Goal: Task Accomplishment & Management: Manage account settings

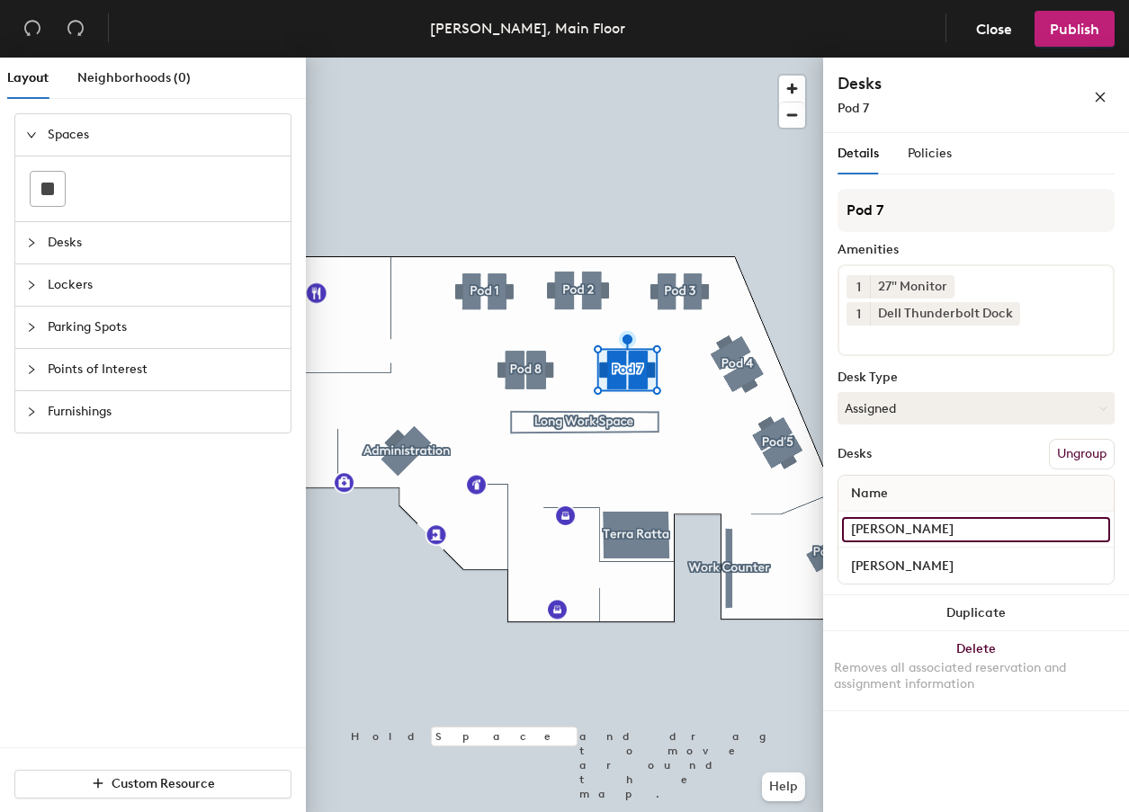
click at [1095, 526] on input "[PERSON_NAME]" at bounding box center [976, 529] width 268 height 25
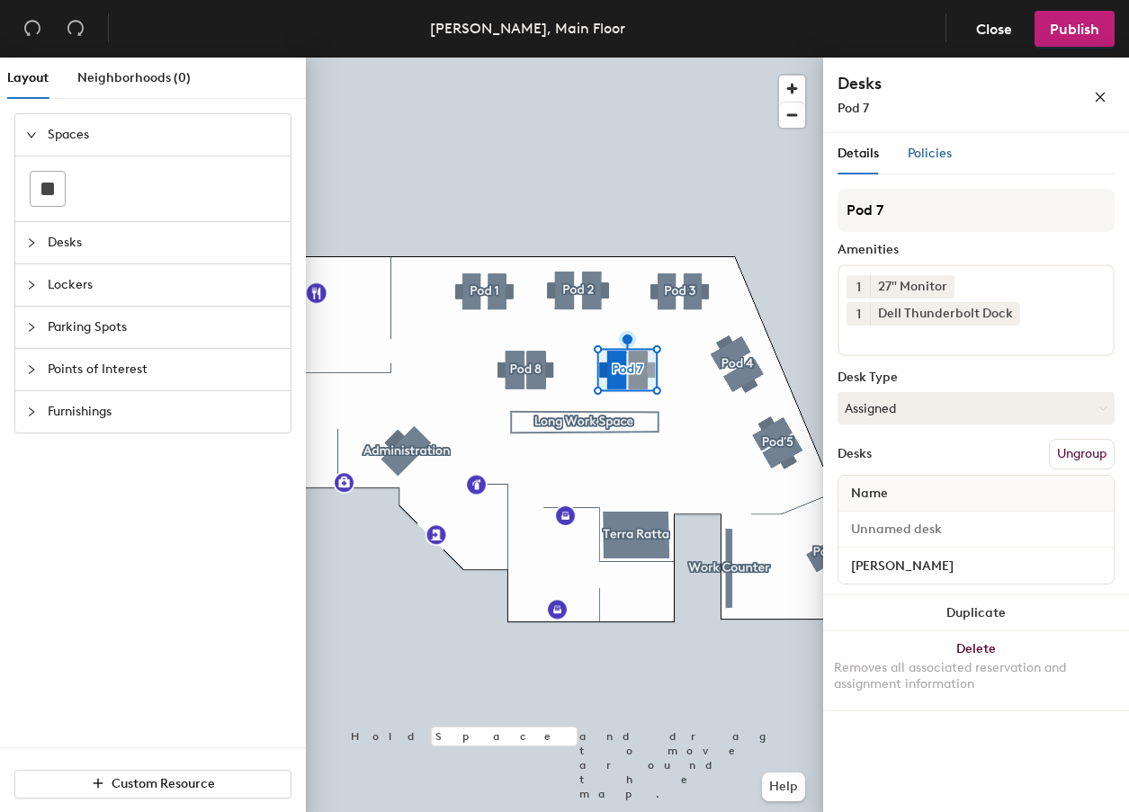
click at [924, 153] on span "Policies" at bounding box center [929, 153] width 44 height 15
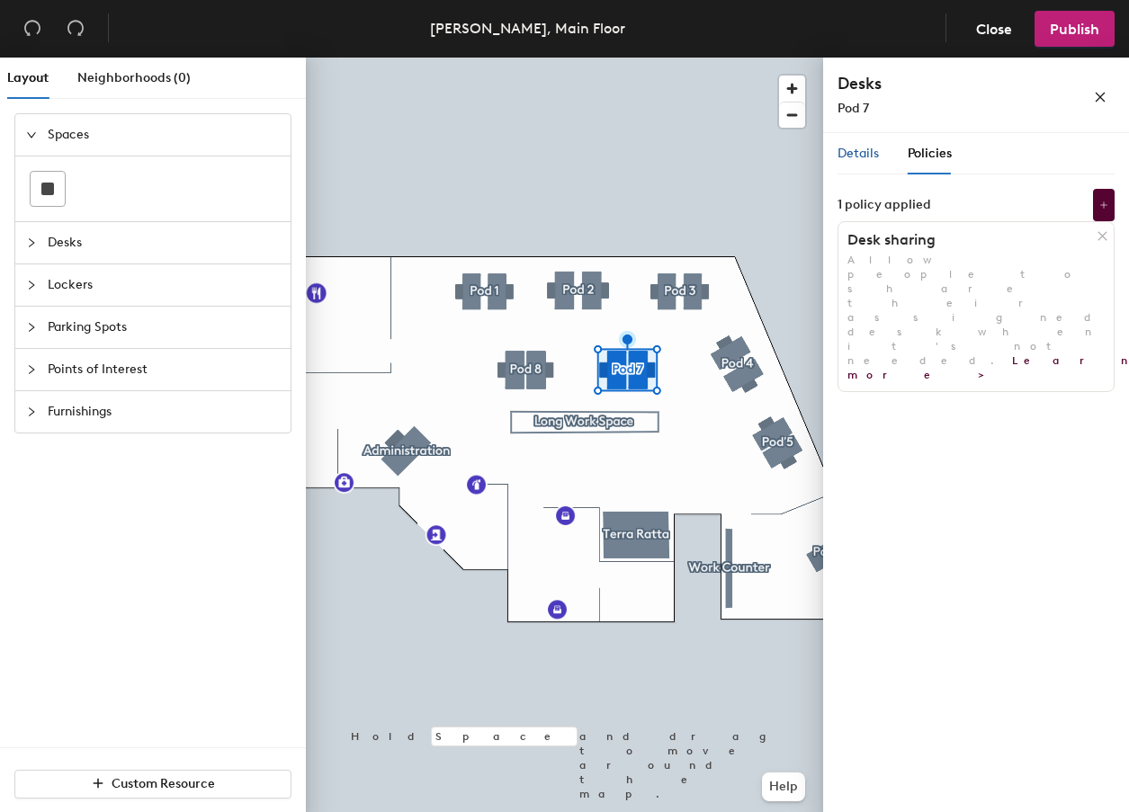
click at [842, 160] on span "Details" at bounding box center [857, 153] width 41 height 15
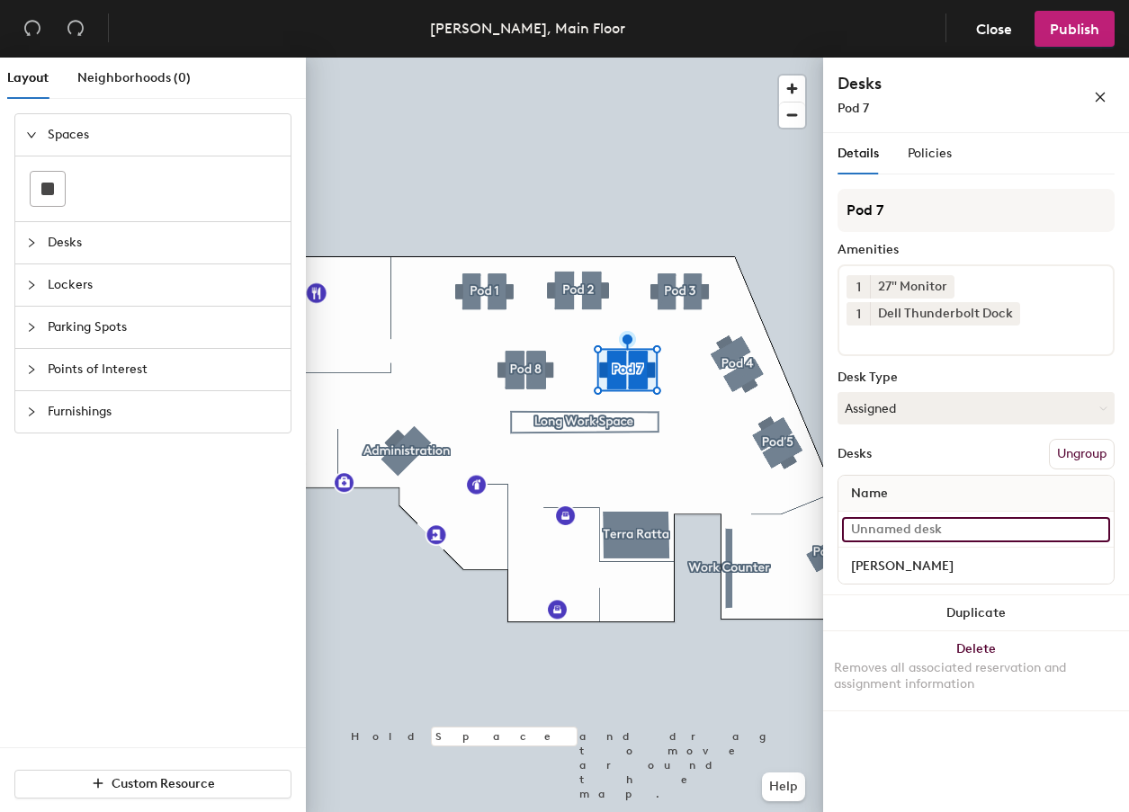
click at [879, 531] on input at bounding box center [976, 529] width 268 height 25
type input "Hoteled"
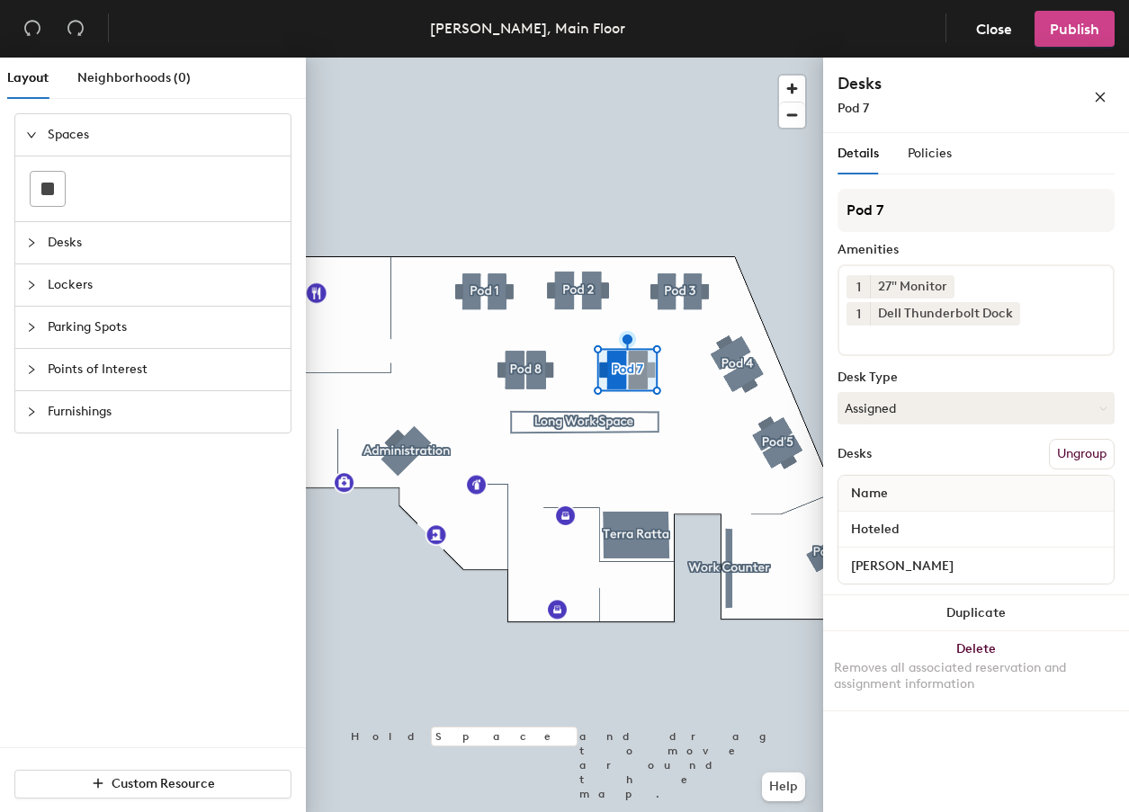
click at [1081, 31] on span "Publish" at bounding box center [1073, 29] width 49 height 17
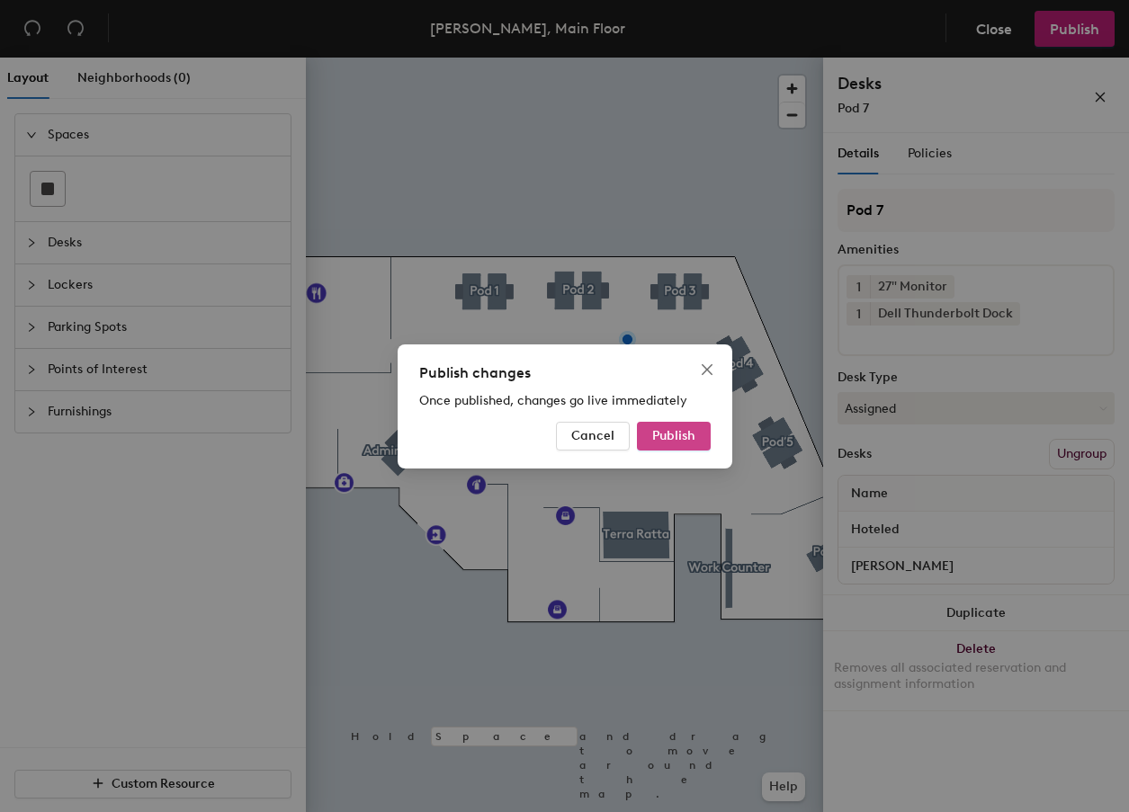
click at [689, 430] on span "Publish" at bounding box center [673, 435] width 43 height 15
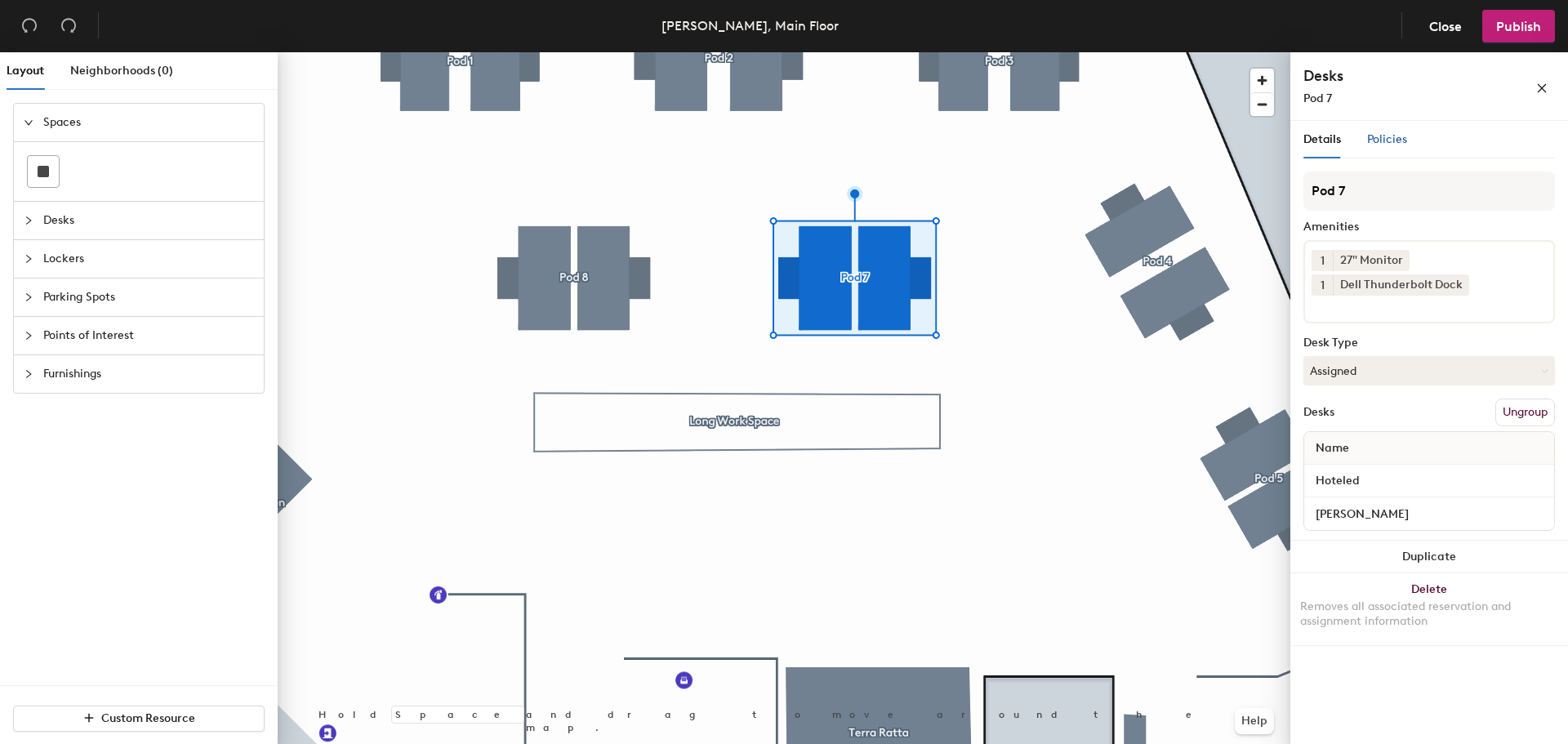
click at [1385, 138] on span "Policies" at bounding box center [1386, 139] width 40 height 14
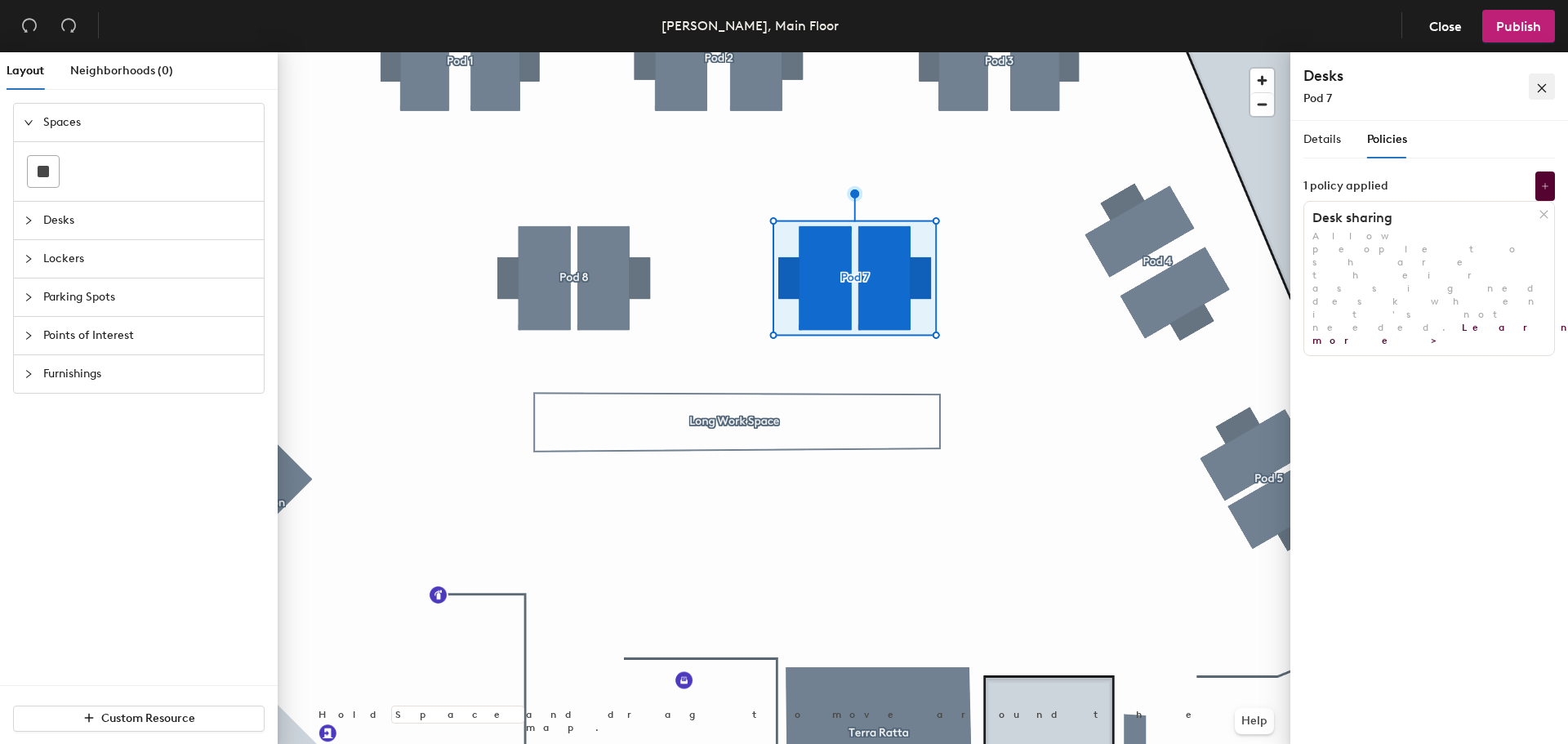
click at [1545, 87] on icon "close" at bounding box center [1541, 88] width 12 height 12
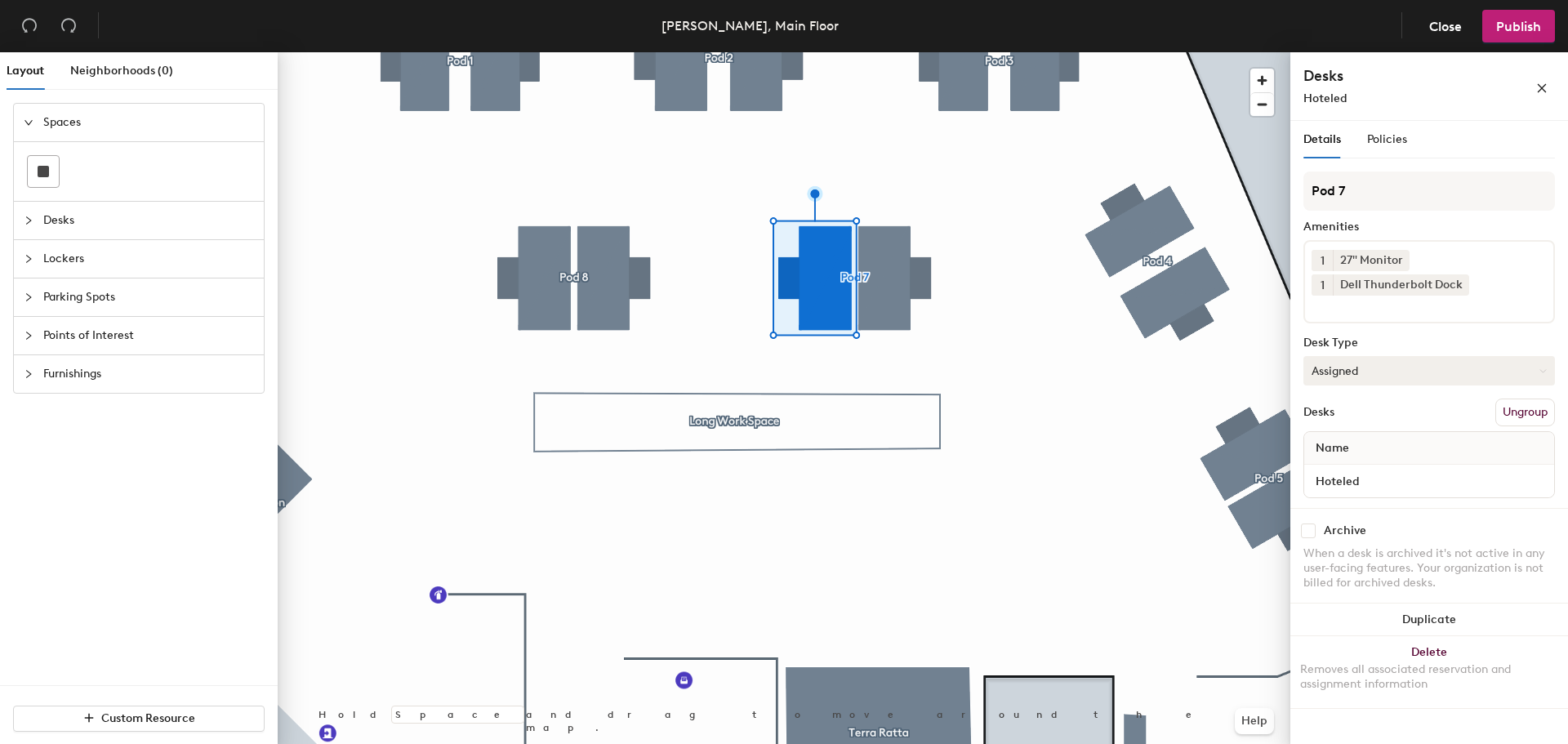
click at [1385, 371] on button "Assigned" at bounding box center [1428, 371] width 251 height 29
click at [1345, 470] on div "Hoteled" at bounding box center [1386, 470] width 163 height 25
click at [1524, 30] on span "Publish" at bounding box center [1517, 26] width 44 height 15
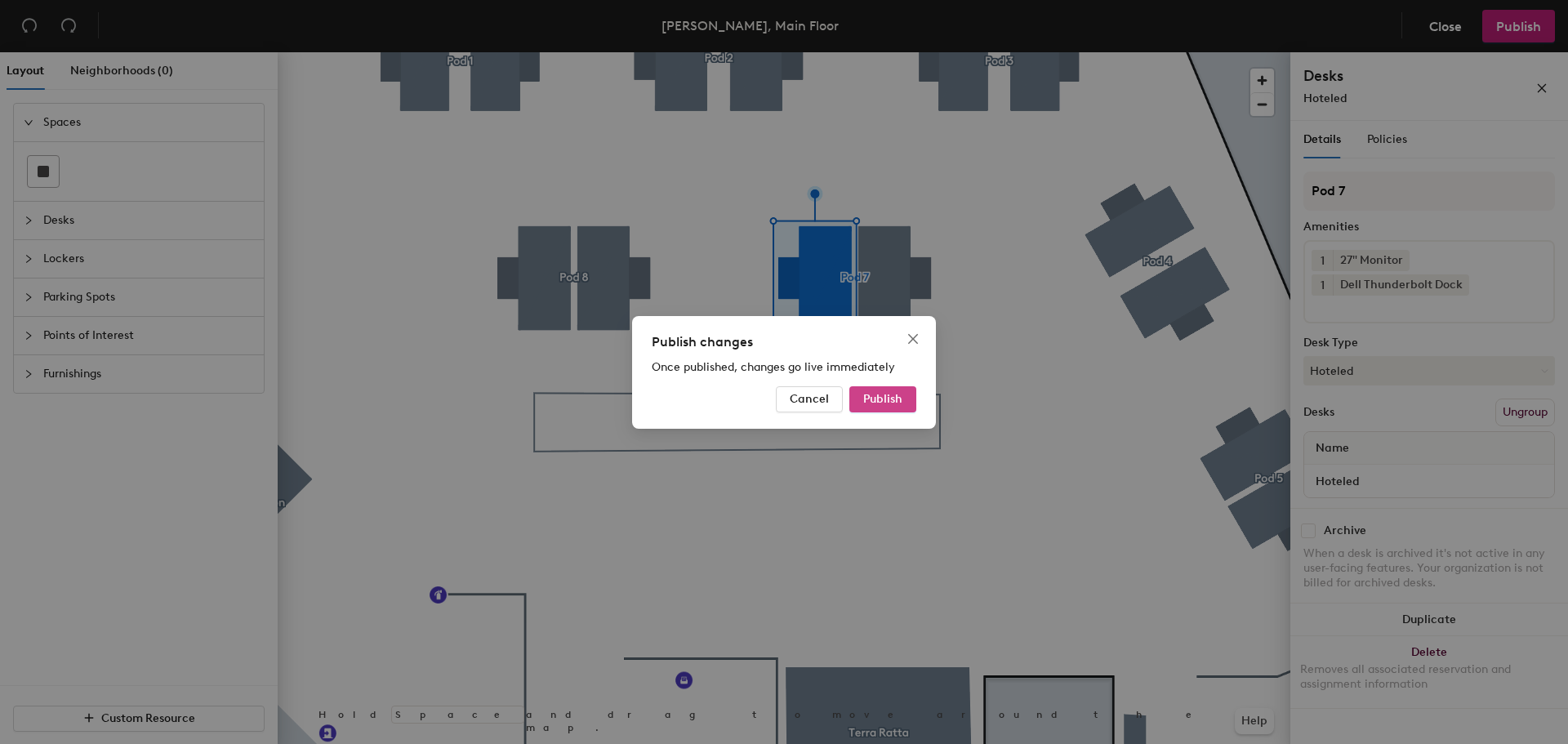
click at [878, 389] on button "Publish" at bounding box center [883, 399] width 67 height 26
